Goal: Use online tool/utility: Utilize a website feature to perform a specific function

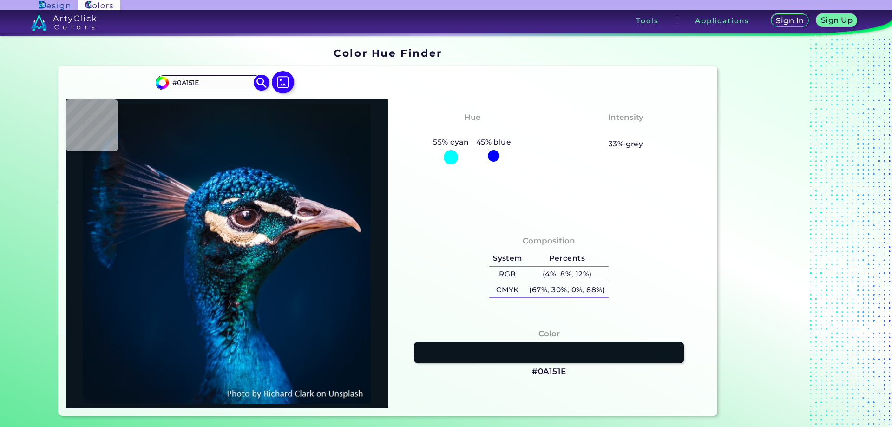
click at [160, 85] on input "#0a151e" at bounding box center [161, 82] width 12 height 12
type input "#02151e"
type input "#02151E"
type input "#16151e"
type input "#16151E"
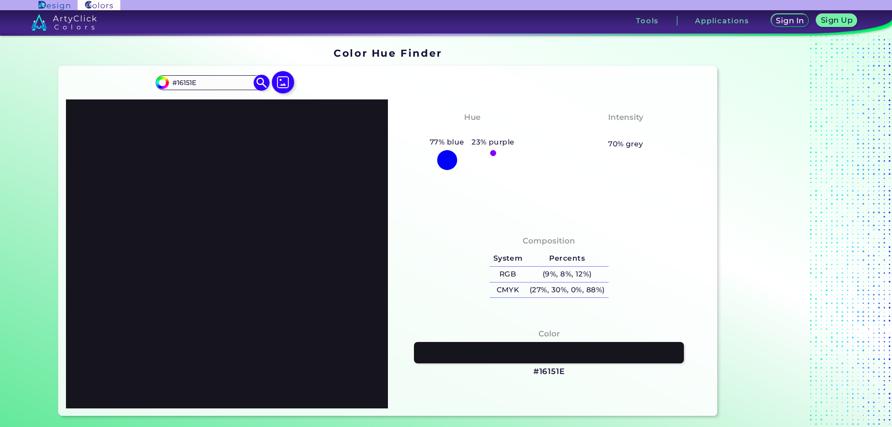
type input "#e4151e"
type input "#E4151E"
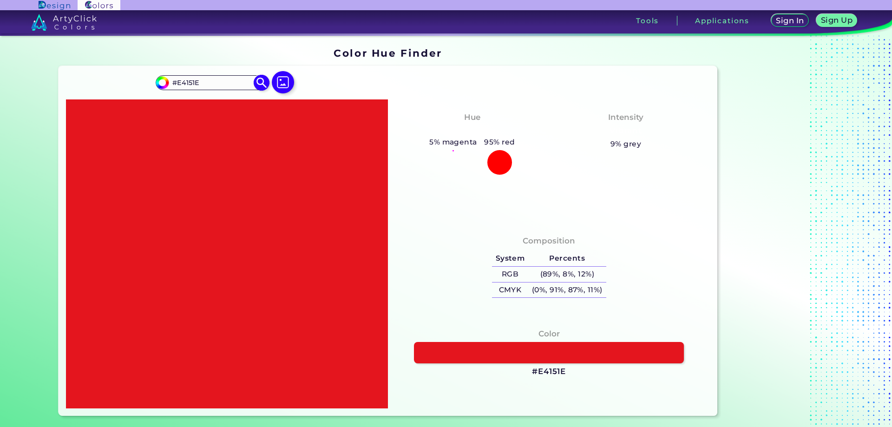
type input "#e4021e"
type input "#E4021E"
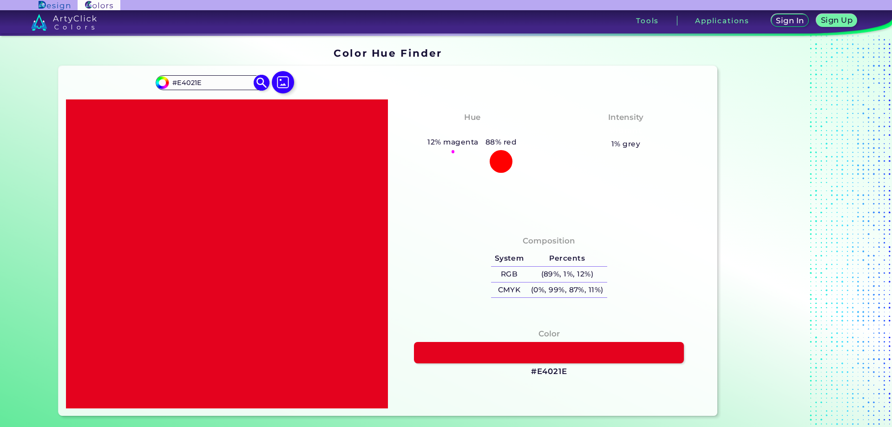
type input "#e4161e"
type input "#E4161E"
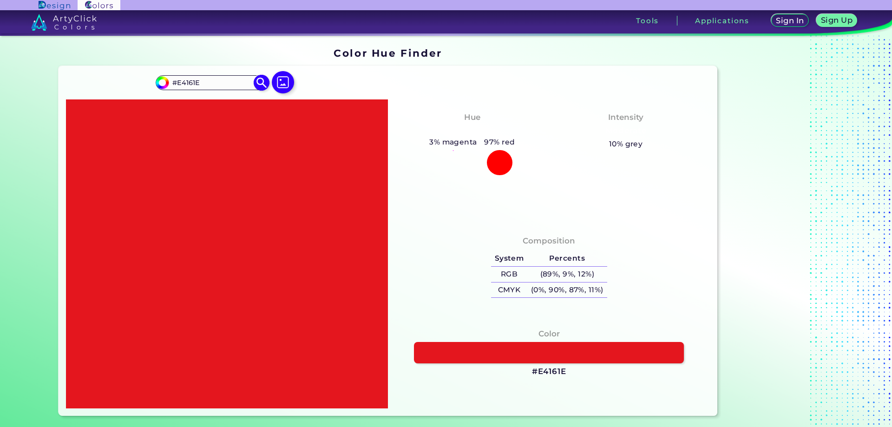
type input "#e4e51e"
type input "#E4E51E"
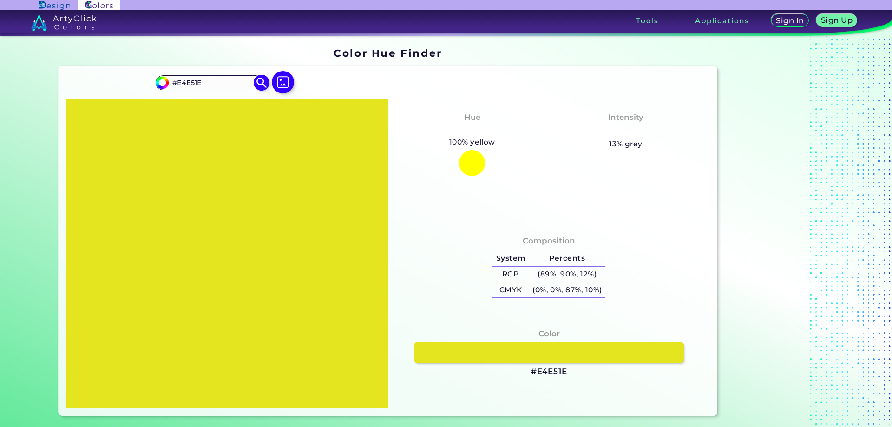
type input "#e4e502"
type input "#E4E502"
type input "#e4e516"
type input "#E4E516"
type input "#e4e5e4"
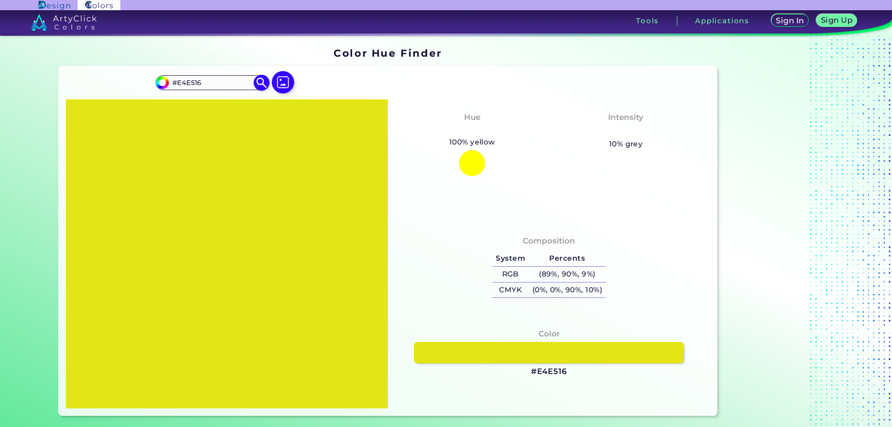
type input "#E4E5E4"
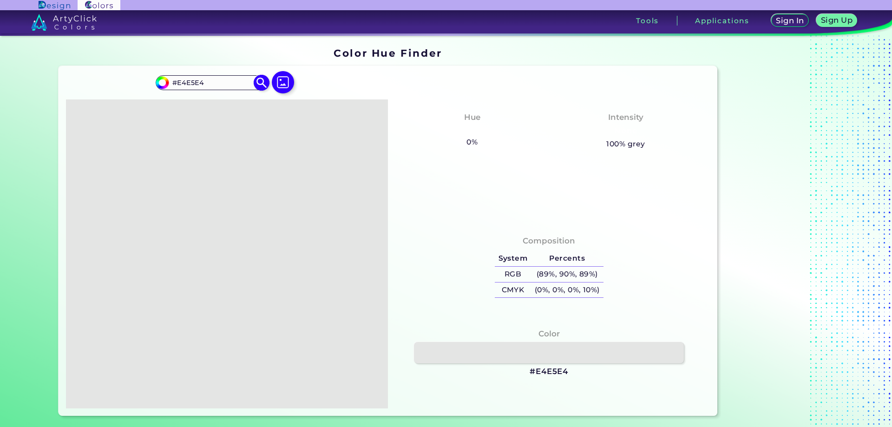
type input "#e4e5e4"
click at [428, 247] on div "Composition System Percents RGB (89%, 90%, 89%) CMYK (0%, 0%, 0%, 10%)" at bounding box center [548, 267] width 307 height 75
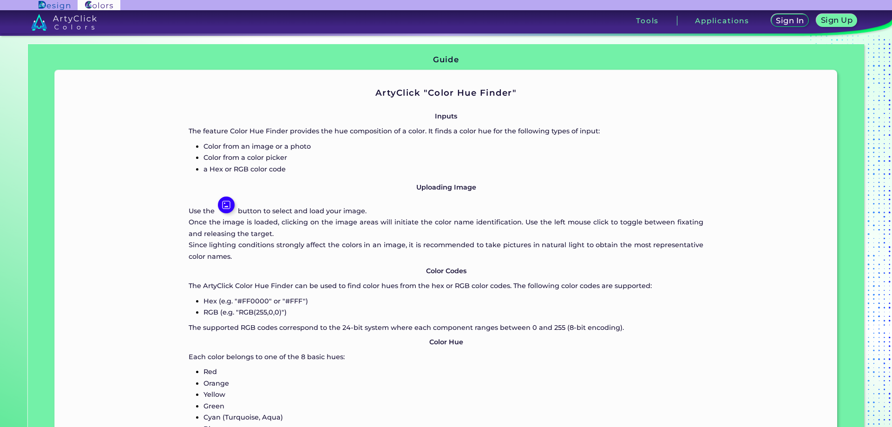
drag, startPoint x: 451, startPoint y: 151, endPoint x: 442, endPoint y: 252, distance: 101.2
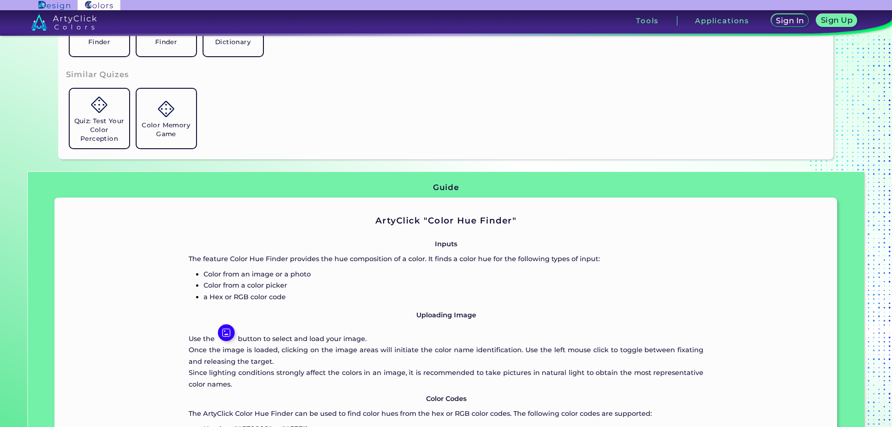
scroll to position [436, 0]
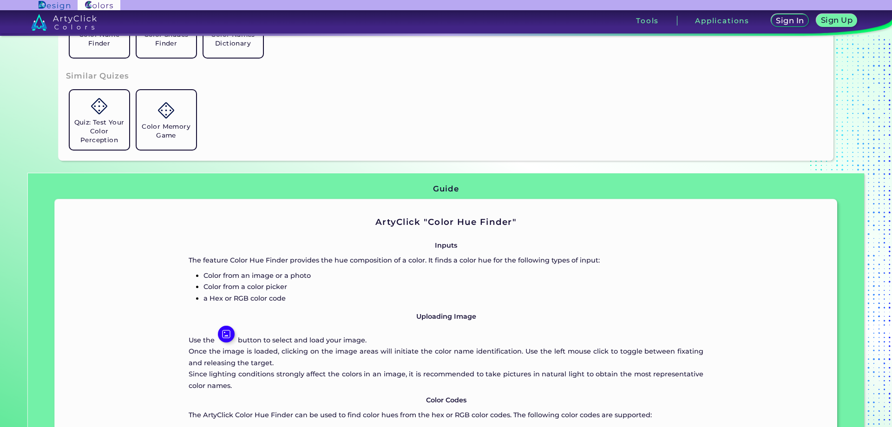
drag, startPoint x: 514, startPoint y: 245, endPoint x: 509, endPoint y: 279, distance: 34.2
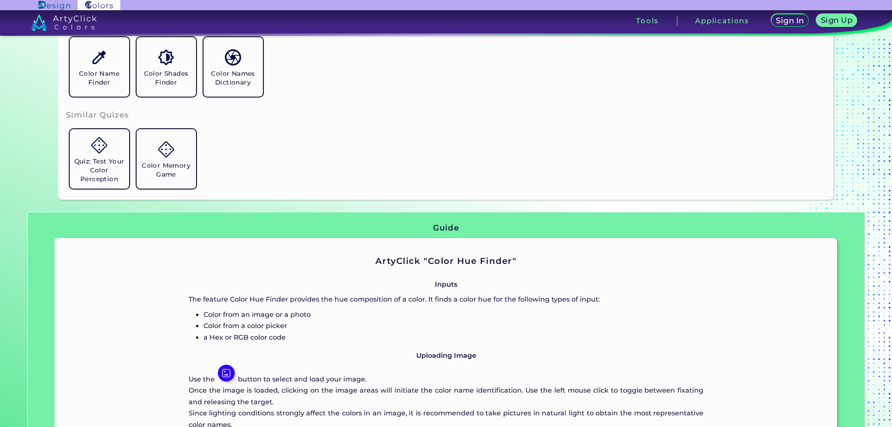
scroll to position [0, 0]
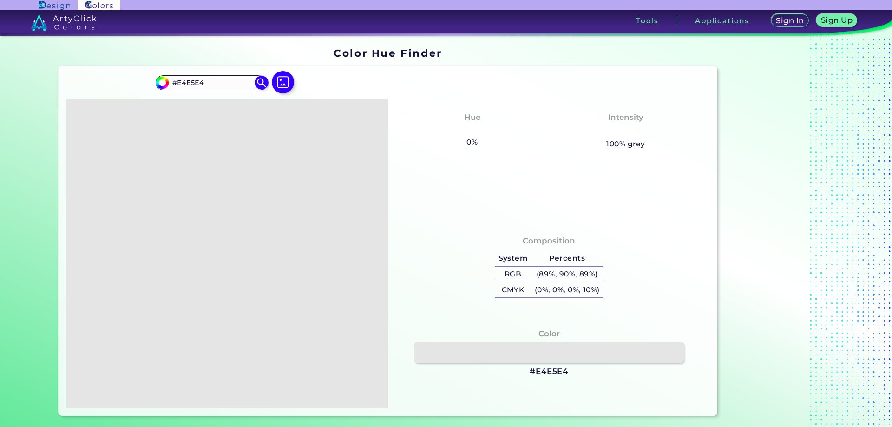
drag, startPoint x: 528, startPoint y: 261, endPoint x: 524, endPoint y: 157, distance: 104.2
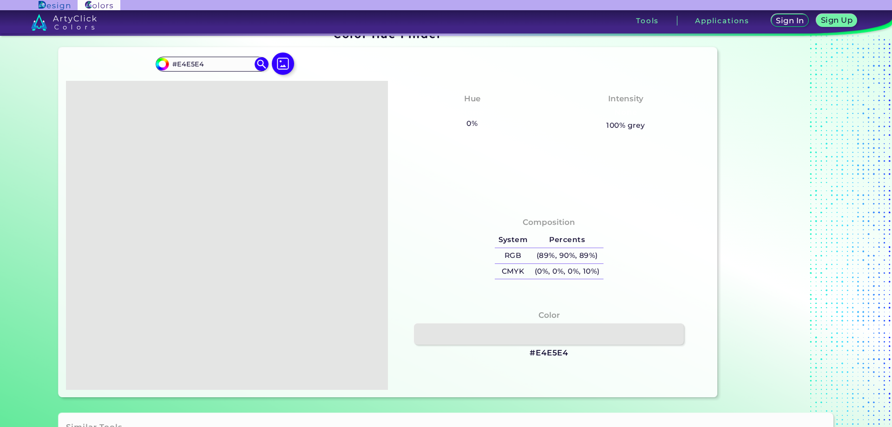
drag, startPoint x: 433, startPoint y: 169, endPoint x: 439, endPoint y: 204, distance: 35.3
